Goal: Task Accomplishment & Management: Complete application form

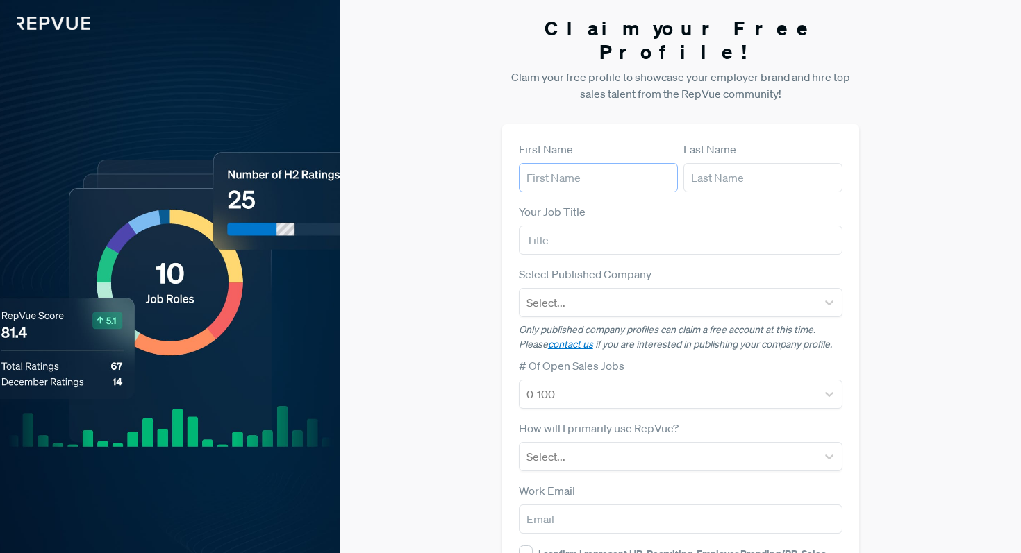
click at [610, 163] on input "text" at bounding box center [598, 177] width 159 height 29
type input "[PERSON_NAME]"
type input "Bascon"
type input "[EMAIL_ADDRESS][DOMAIN_NAME]"
click at [603, 226] on input "text" at bounding box center [681, 240] width 324 height 29
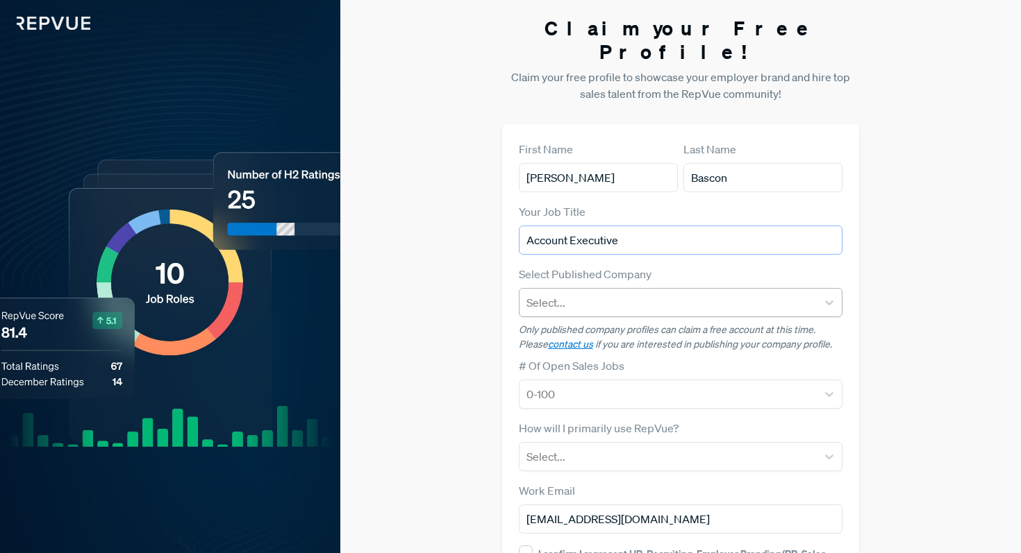
type input "Account Executive"
click at [600, 293] on div at bounding box center [668, 302] width 284 height 19
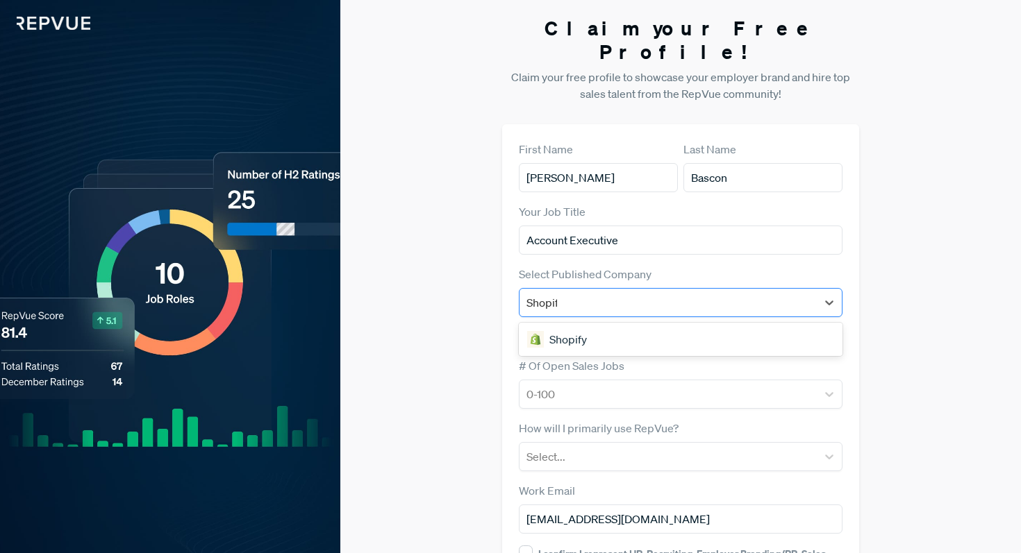
type input "Shopify"
click at [602, 326] on div "Shopify" at bounding box center [681, 340] width 324 height 28
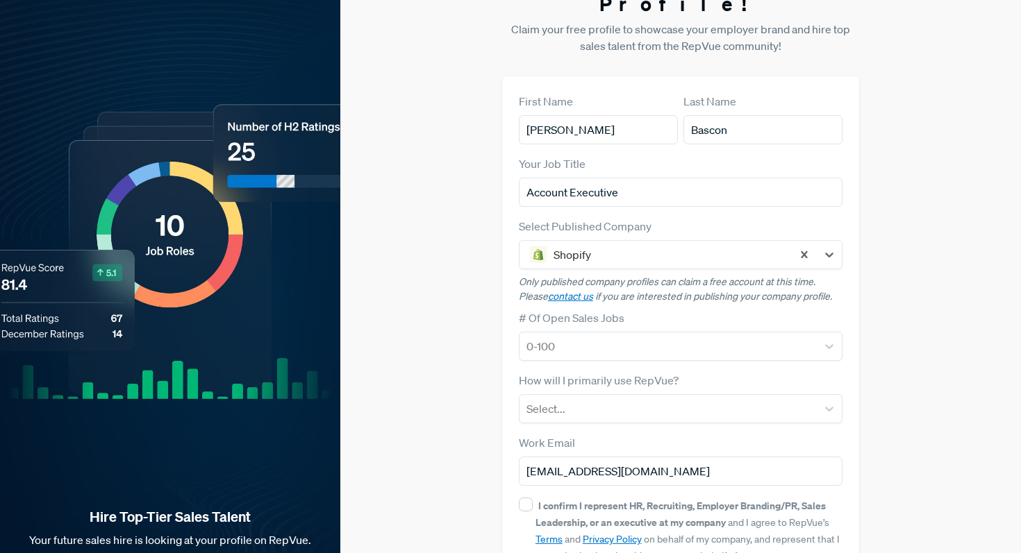
scroll to position [122, 0]
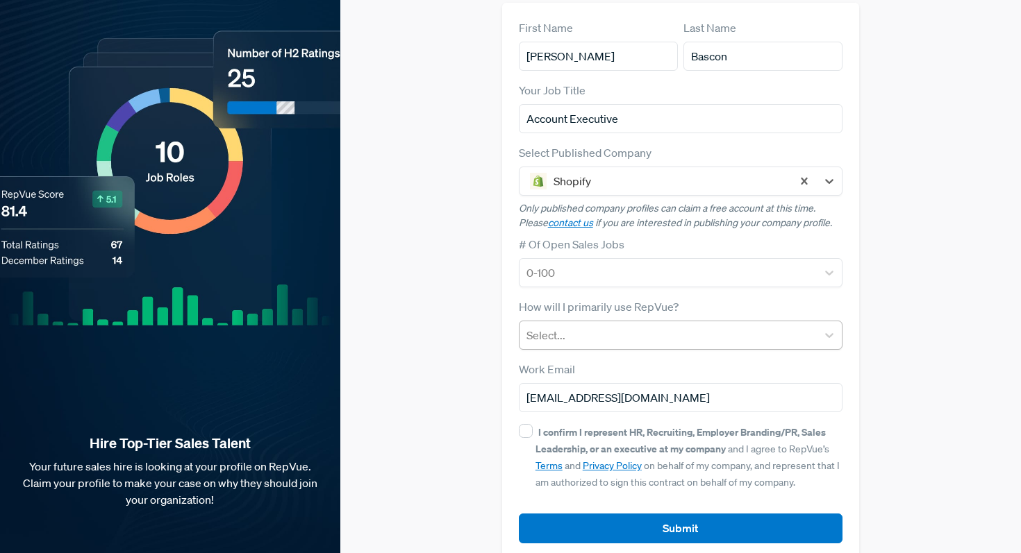
click at [654, 326] on div at bounding box center [668, 335] width 284 height 19
click at [774, 265] on form "First Name [PERSON_NAME] Last Name [PERSON_NAME] Your Job Title Account Executi…" at bounding box center [681, 281] width 324 height 524
